Goal: Task Accomplishment & Management: Use online tool/utility

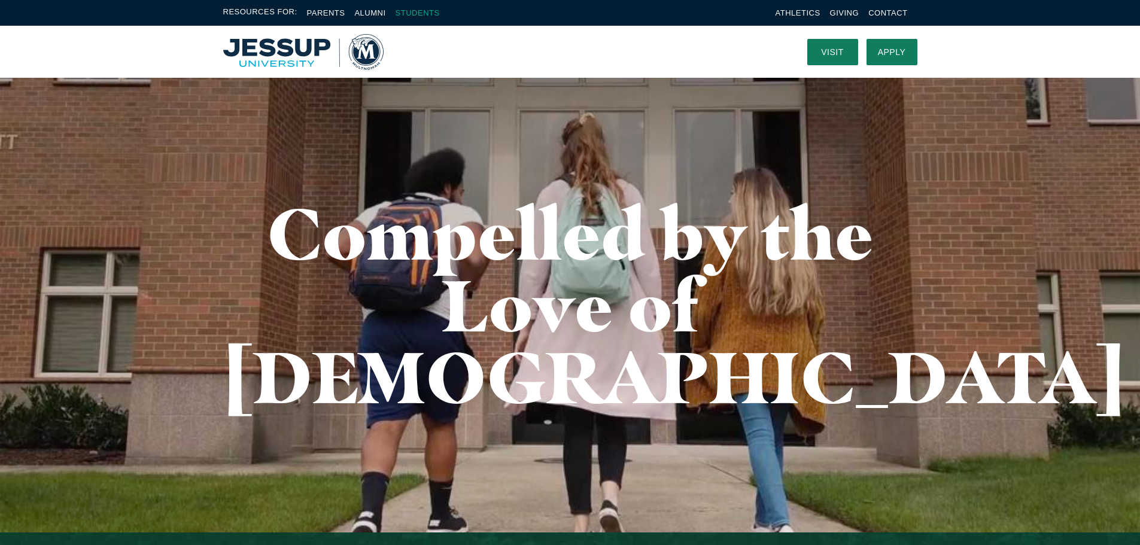
click at [410, 13] on link "Students" at bounding box center [418, 12] width 44 height 9
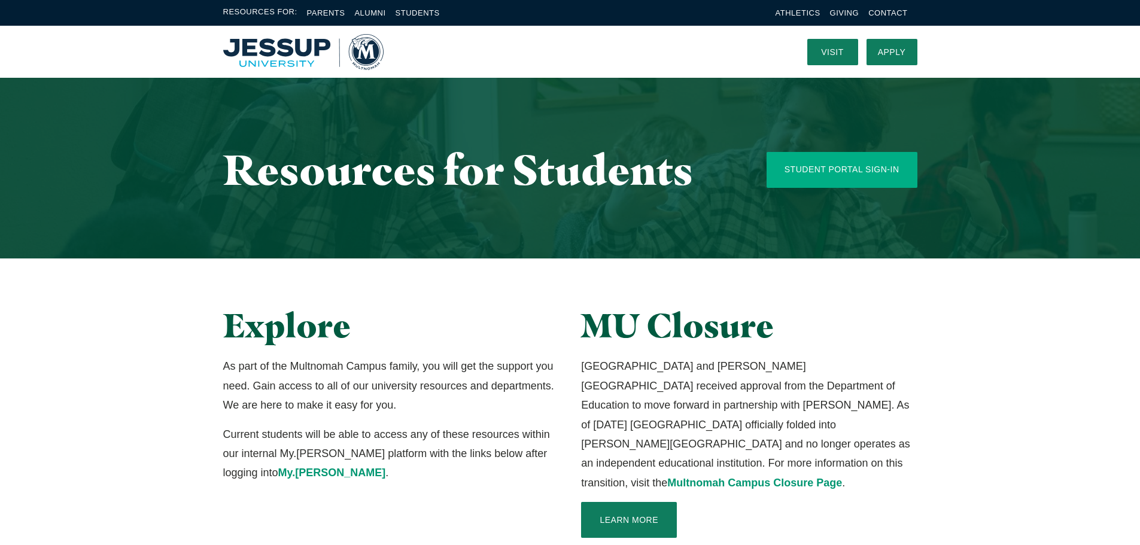
click at [872, 177] on link "Student Portal Sign-In" at bounding box center [841, 170] width 151 height 36
drag, startPoint x: 440, startPoint y: 8, endPoint x: 420, endPoint y: 12, distance: 20.8
click at [440, 8] on div "Resources For: Parents Alumni Students Athletics Giving Contact" at bounding box center [570, 13] width 766 height 14
click at [421, 12] on link "Students" at bounding box center [418, 12] width 44 height 9
click at [831, 172] on link "Student Portal Sign-In" at bounding box center [841, 170] width 151 height 36
